Goal: Find specific page/section: Find specific page/section

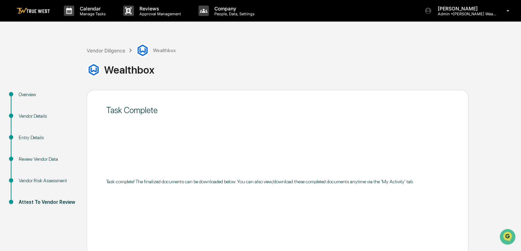
click at [38, 10] on img at bounding box center [33, 11] width 33 height 7
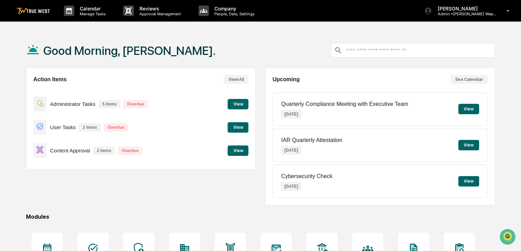
click at [239, 151] on button "View" at bounding box center [238, 150] width 21 height 10
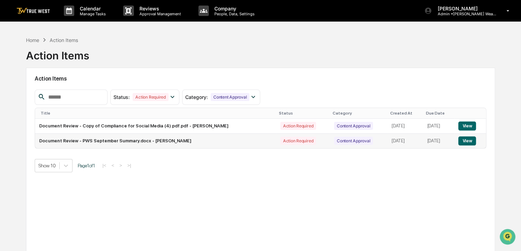
click at [469, 140] on button "View" at bounding box center [468, 140] width 18 height 9
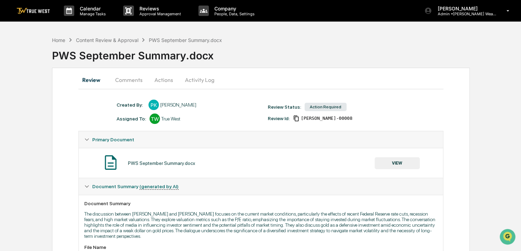
click at [407, 162] on button "VIEW" at bounding box center [397, 163] width 45 height 12
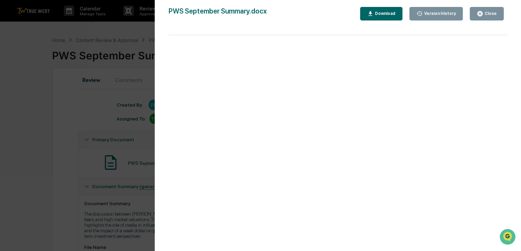
click at [480, 14] on icon "button" at bounding box center [480, 13] width 5 height 5
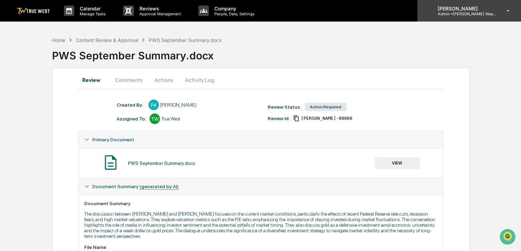
click at [473, 17] on div "[PERSON_NAME] Admin • [PERSON_NAME] Wealth" at bounding box center [470, 11] width 104 height 22
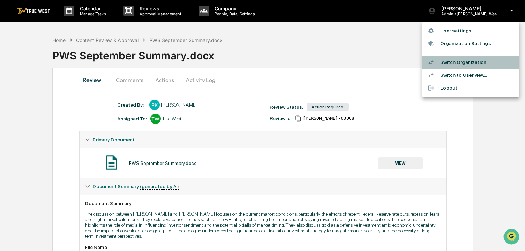
click at [457, 57] on li "Switch Organization" at bounding box center [470, 62] width 97 height 13
